Goal: Navigation & Orientation: Find specific page/section

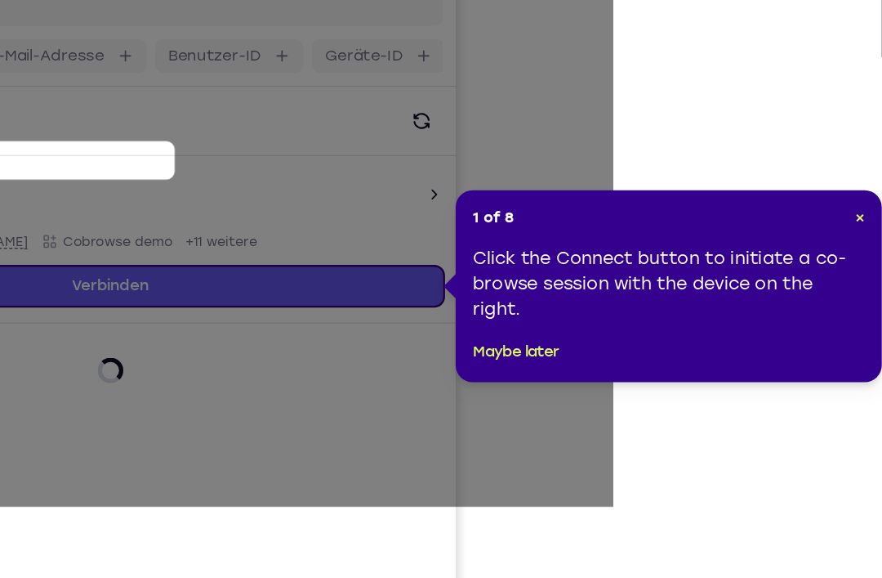
scroll to position [182, 0]
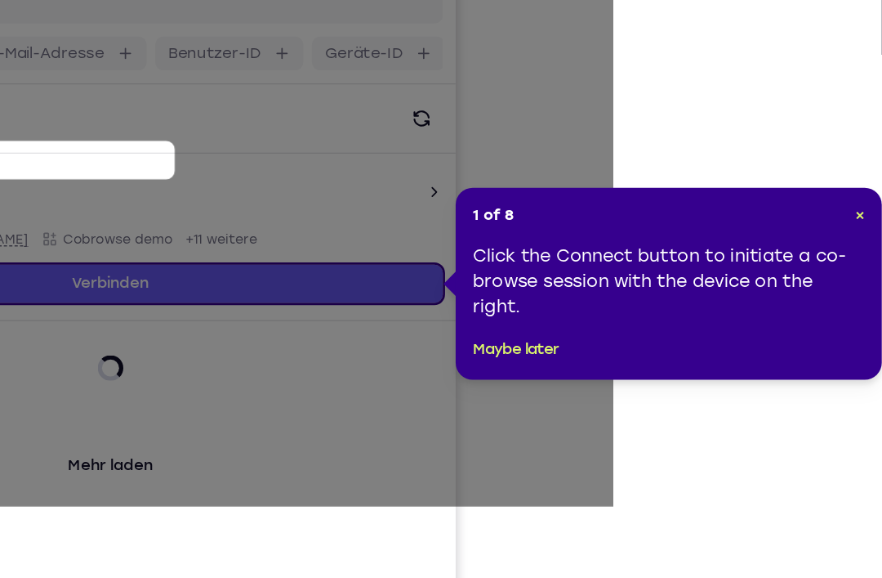
click at [651, 252] on header "1 of 8 ×" at bounding box center [719, 260] width 301 height 16
click at [569, 353] on button "Maybe later" at bounding box center [602, 363] width 66 height 20
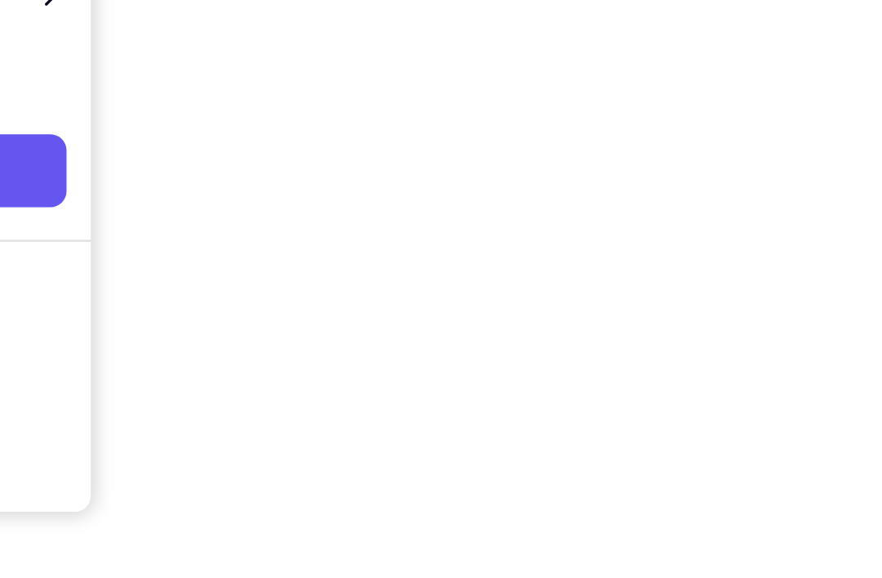
scroll to position [230, 0]
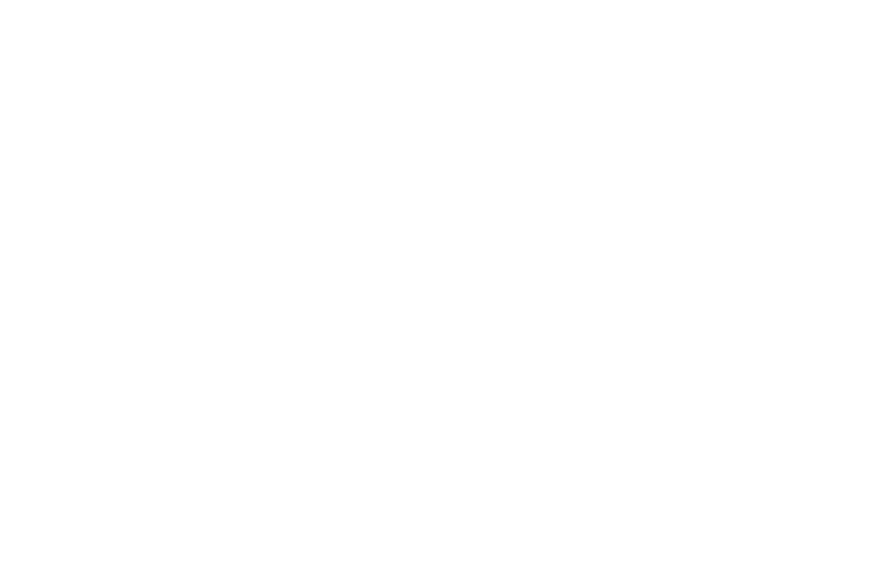
click at [595, 96] on div at bounding box center [725, 280] width 261 height 503
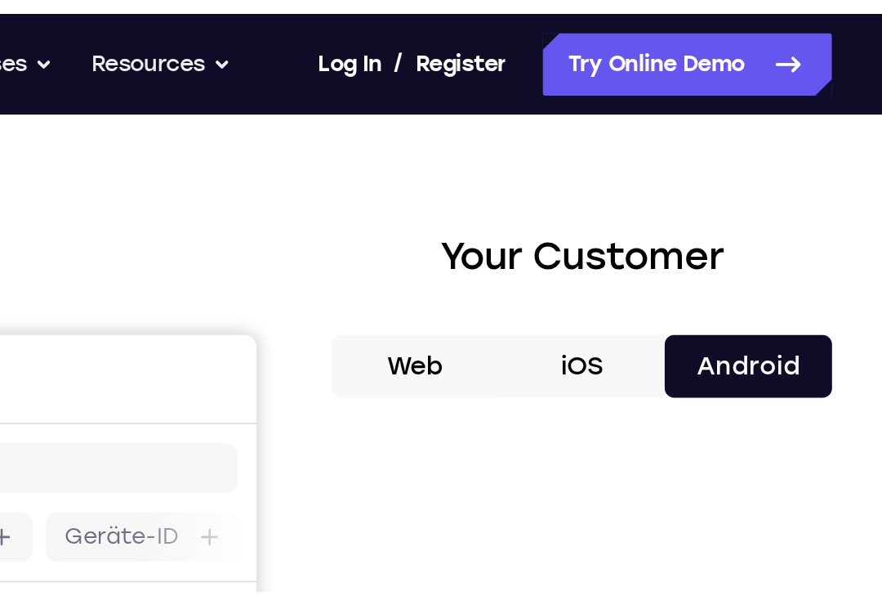
scroll to position [44, 0]
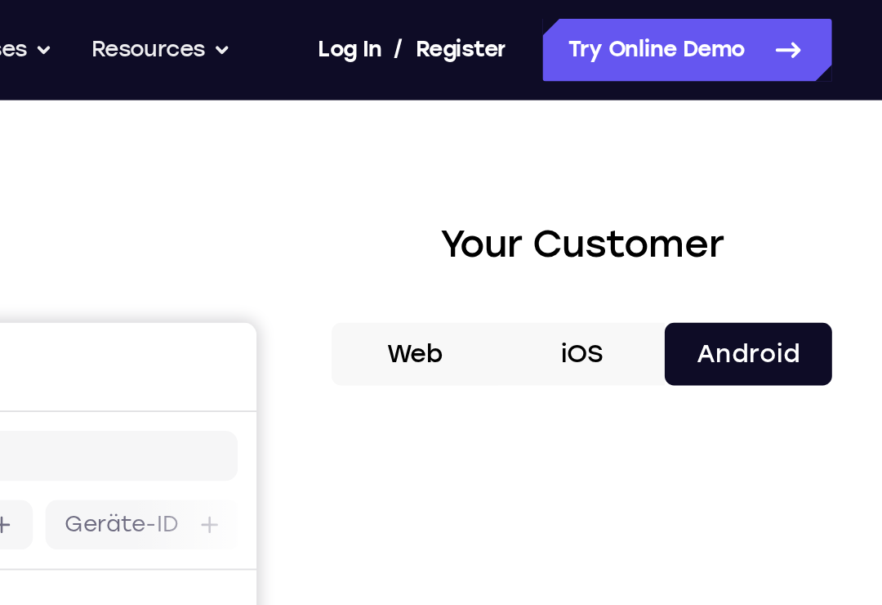
click at [243, 2] on nav "Go back Powerful, Flexible and Trustworthy. Avoid all extra friction for both A…" at bounding box center [441, 26] width 882 height 52
click at [243, 1] on nav "Go back Powerful, Flexible and Trustworthy. Avoid all extra friction for both A…" at bounding box center [441, 26] width 882 height 52
click at [244, 5] on nav "Go back Powerful, Flexible and Trustworthy. Avoid all extra friction for both A…" at bounding box center [441, 26] width 882 height 52
click at [236, 8] on nav "Go back Powerful, Flexible and Trustworthy. Avoid all extra friction for both A…" at bounding box center [441, 26] width 882 height 52
click at [639, 11] on link "Register" at bounding box center [662, 26] width 47 height 33
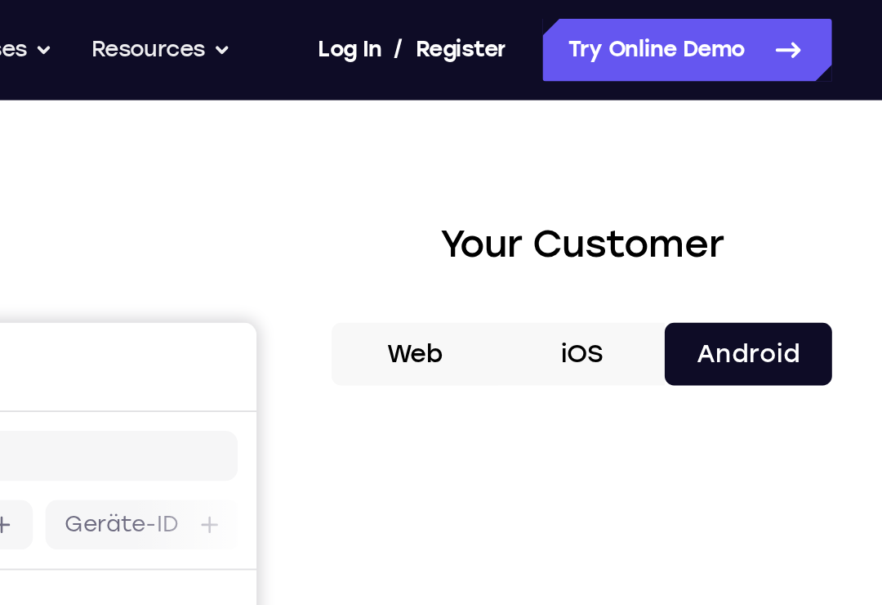
click at [639, 10] on link "Register" at bounding box center [662, 26] width 47 height 33
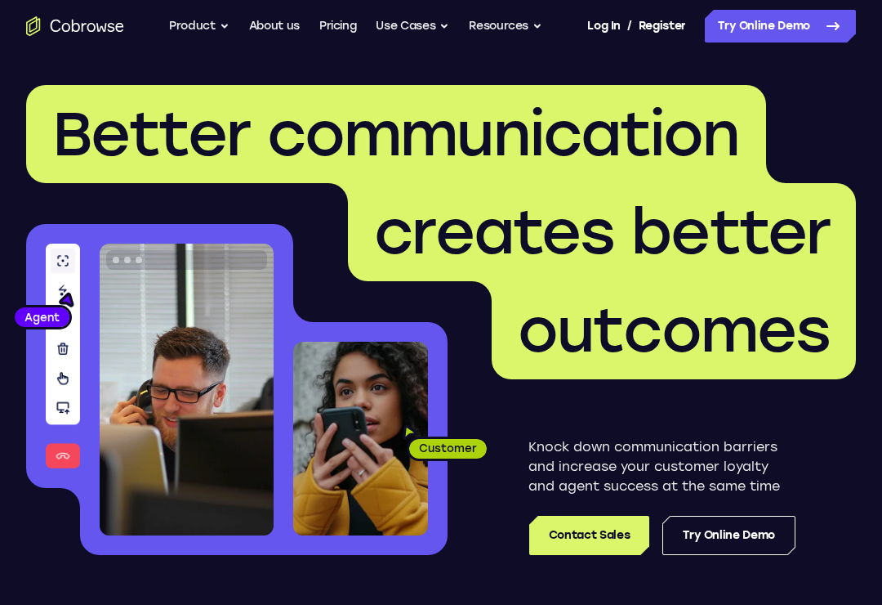
click at [762, 534] on link "Try Online Demo" at bounding box center [729, 535] width 133 height 39
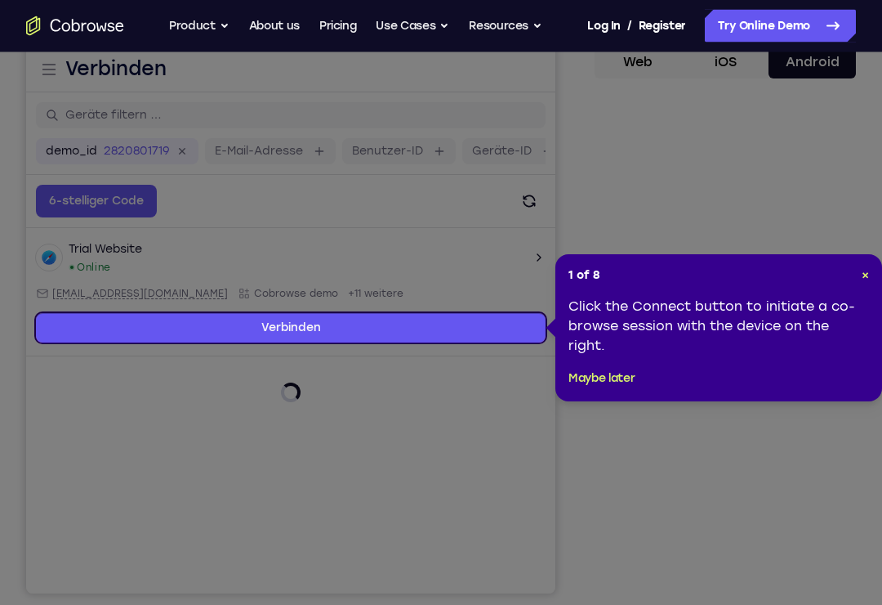
scroll to position [166, 0]
click at [614, 387] on button "Maybe later" at bounding box center [602, 379] width 66 height 20
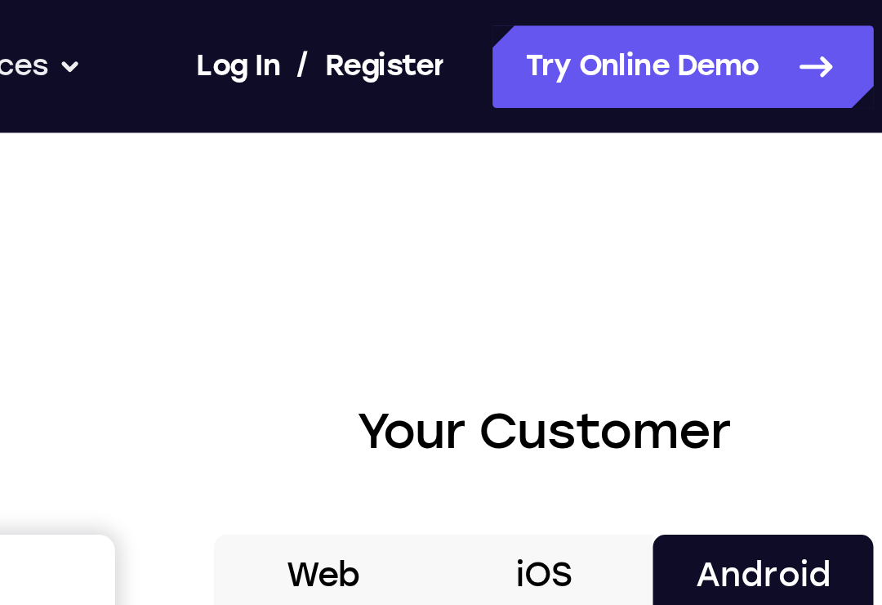
scroll to position [0, 0]
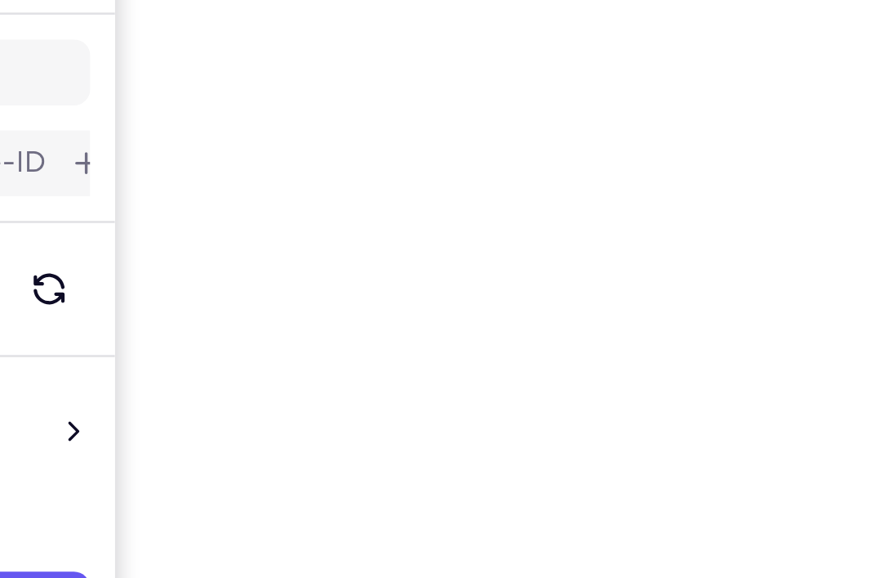
scroll to position [150, 0]
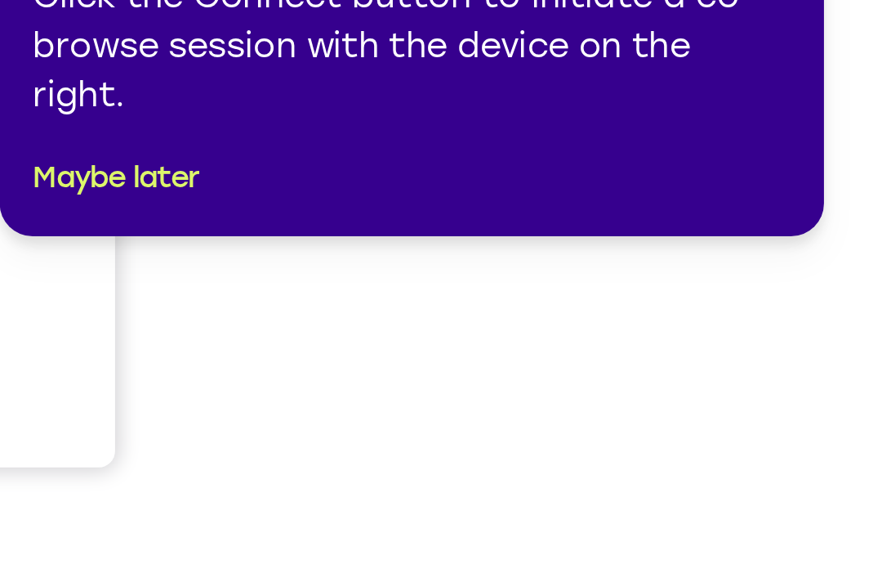
click at [523, 389] on button "Maybe later" at bounding box center [556, 399] width 66 height 20
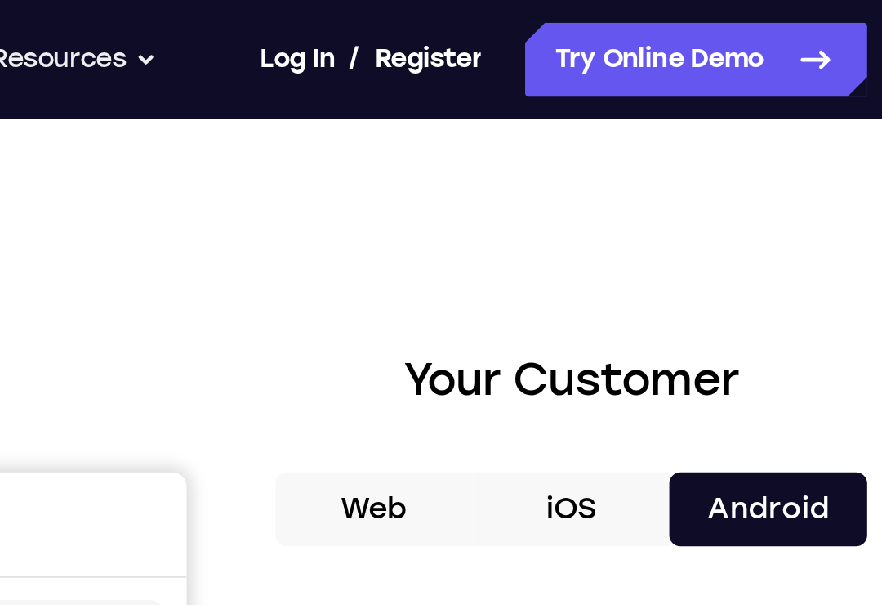
scroll to position [0, 0]
